Goal: Check status: Check status

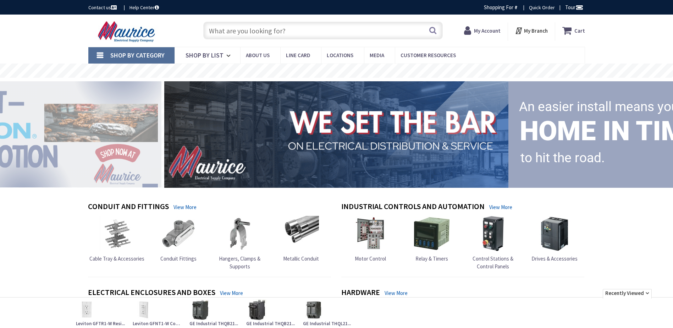
type input "[GEOGRAPHIC_DATA], [GEOGRAPHIC_DATA], [GEOGRAPHIC_DATA]"
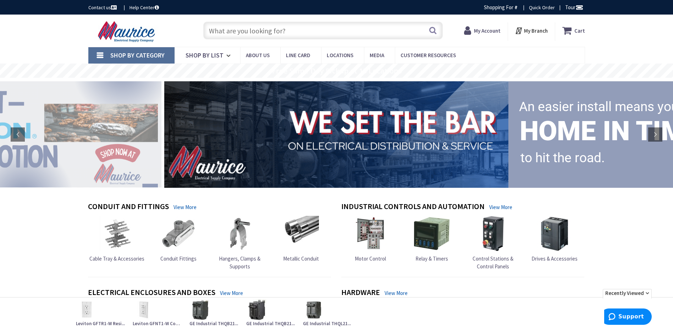
click at [479, 30] on strong "My Account" at bounding box center [487, 30] width 27 height 7
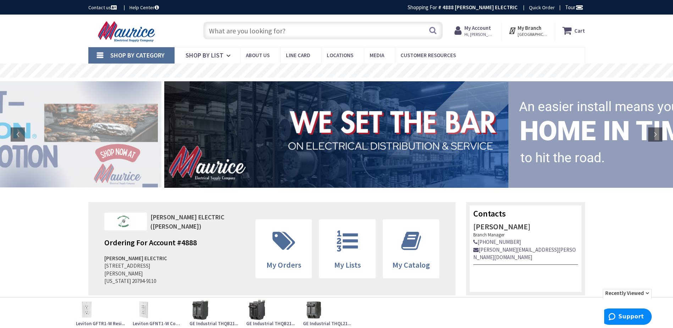
click at [479, 32] on span "Hi, [PERSON_NAME]" at bounding box center [479, 35] width 30 height 6
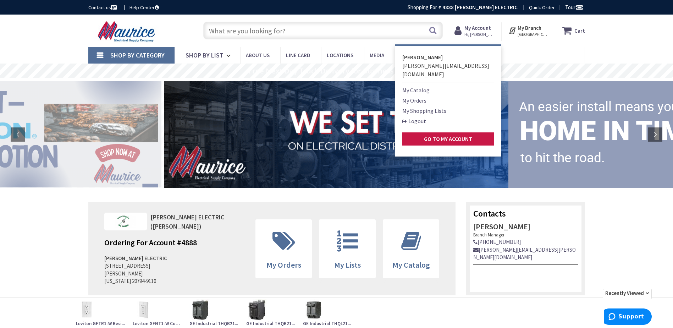
click at [418, 96] on link "My Orders" at bounding box center [414, 100] width 24 height 9
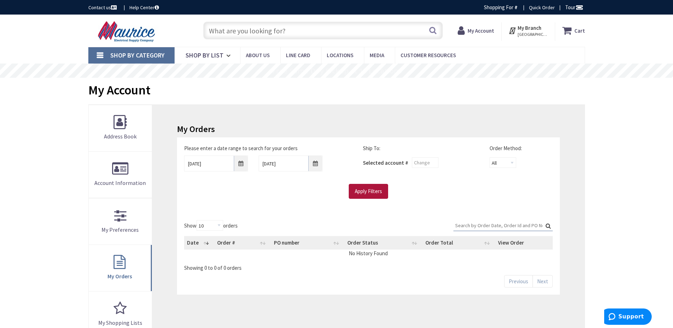
click at [388, 193] on input "Apply Filters" at bounding box center [368, 191] width 39 height 15
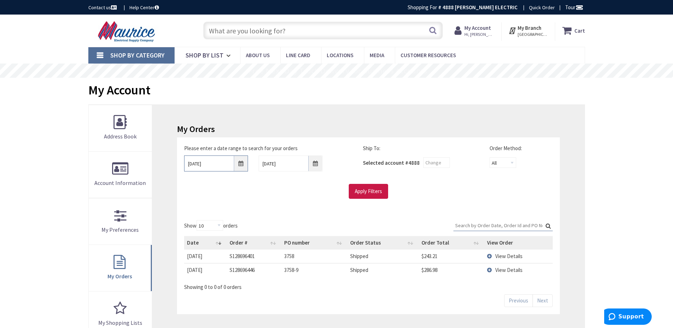
click at [212, 168] on input "[DATE]" at bounding box center [216, 163] width 64 height 16
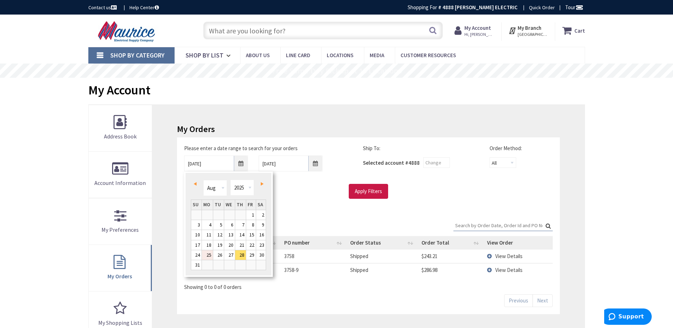
click at [207, 256] on link "25" at bounding box center [207, 255] width 11 height 10
type input "[DATE]"
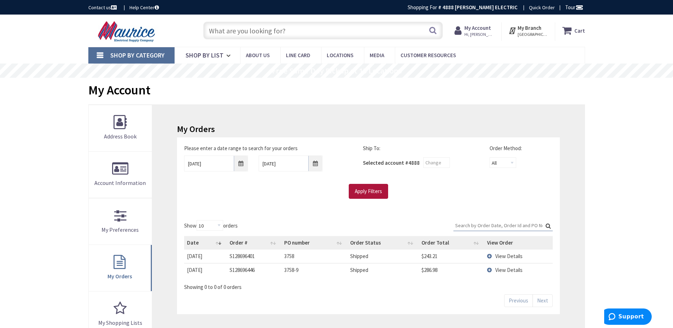
click at [368, 193] on input "Apply Filters" at bounding box center [368, 191] width 39 height 15
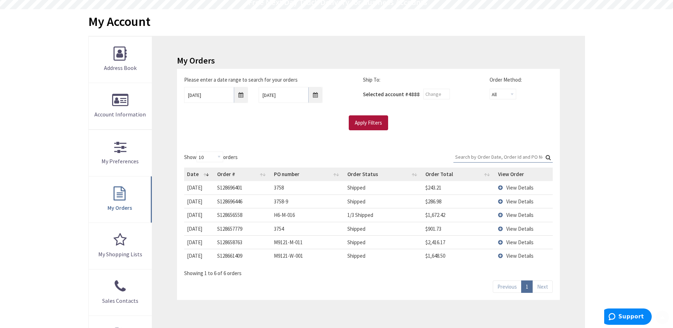
scroll to position [71, 0]
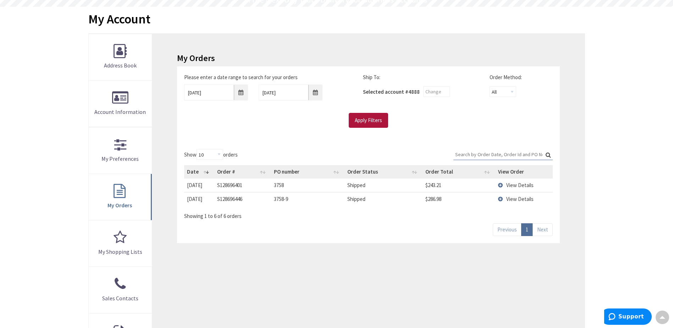
click at [371, 120] on input "Apply Filters" at bounding box center [368, 120] width 39 height 15
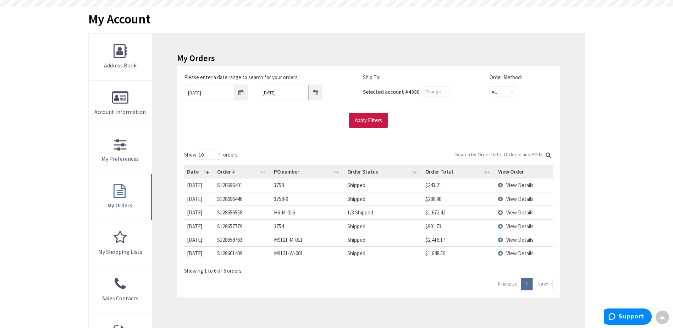
click at [515, 213] on span "View Details" at bounding box center [519, 212] width 27 height 7
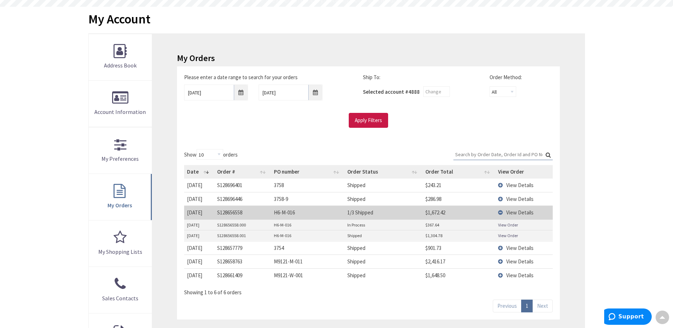
click at [508, 226] on link "View Order" at bounding box center [508, 225] width 20 height 6
click at [513, 237] on link "View Order" at bounding box center [508, 235] width 20 height 6
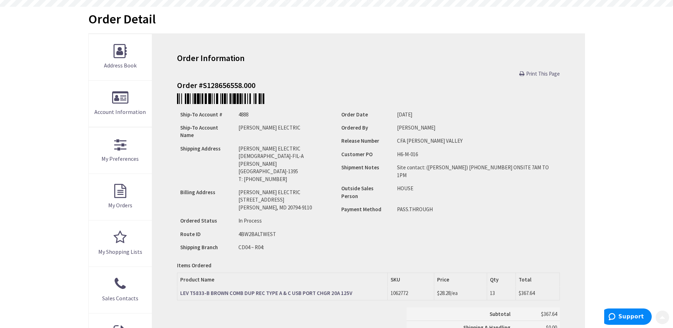
scroll to position [142, 0]
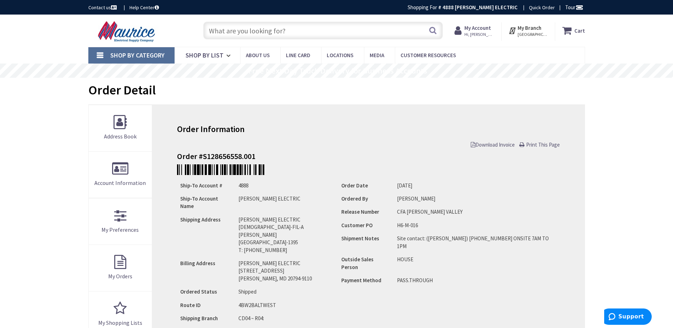
click at [490, 148] on span "Download Invoice" at bounding box center [493, 144] width 44 height 7
